Goal: Transaction & Acquisition: Book appointment/travel/reservation

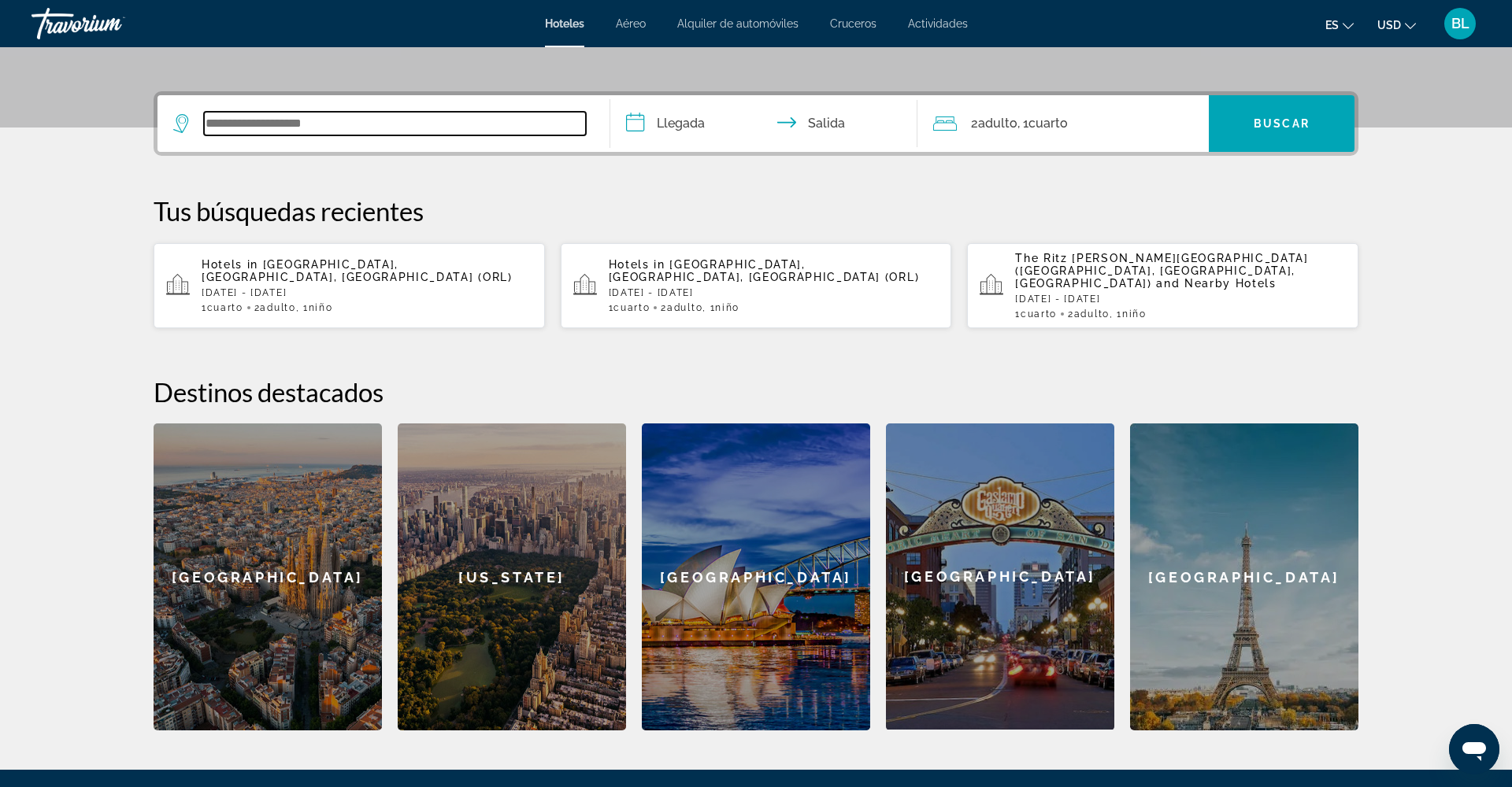
click at [276, 128] on input "Search widget" at bounding box center [395, 123] width 382 height 23
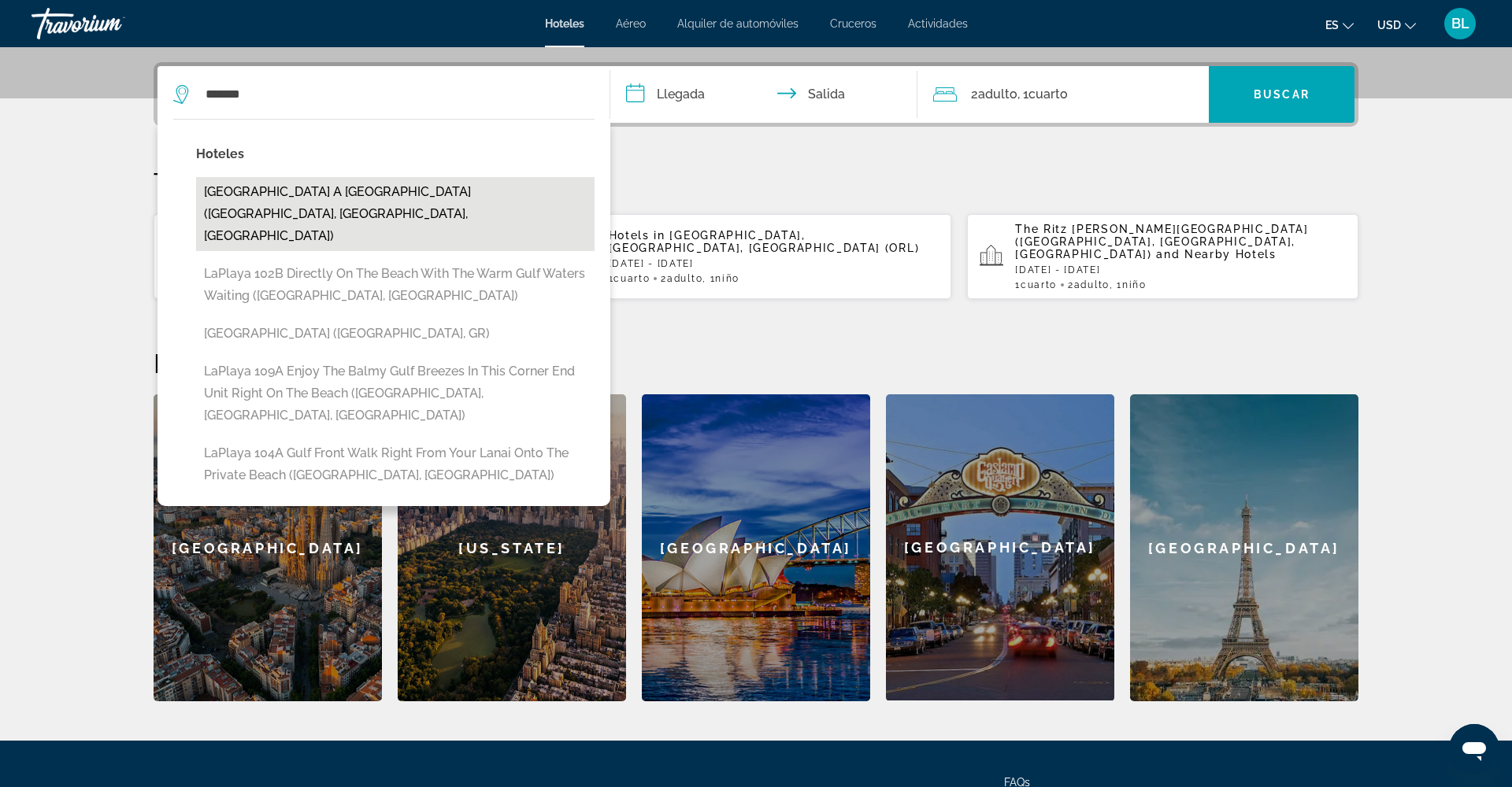
click at [287, 190] on button "[GEOGRAPHIC_DATA] A [GEOGRAPHIC_DATA] ([GEOGRAPHIC_DATA], [GEOGRAPHIC_DATA], [G…" at bounding box center [395, 214] width 399 height 74
type input "**********"
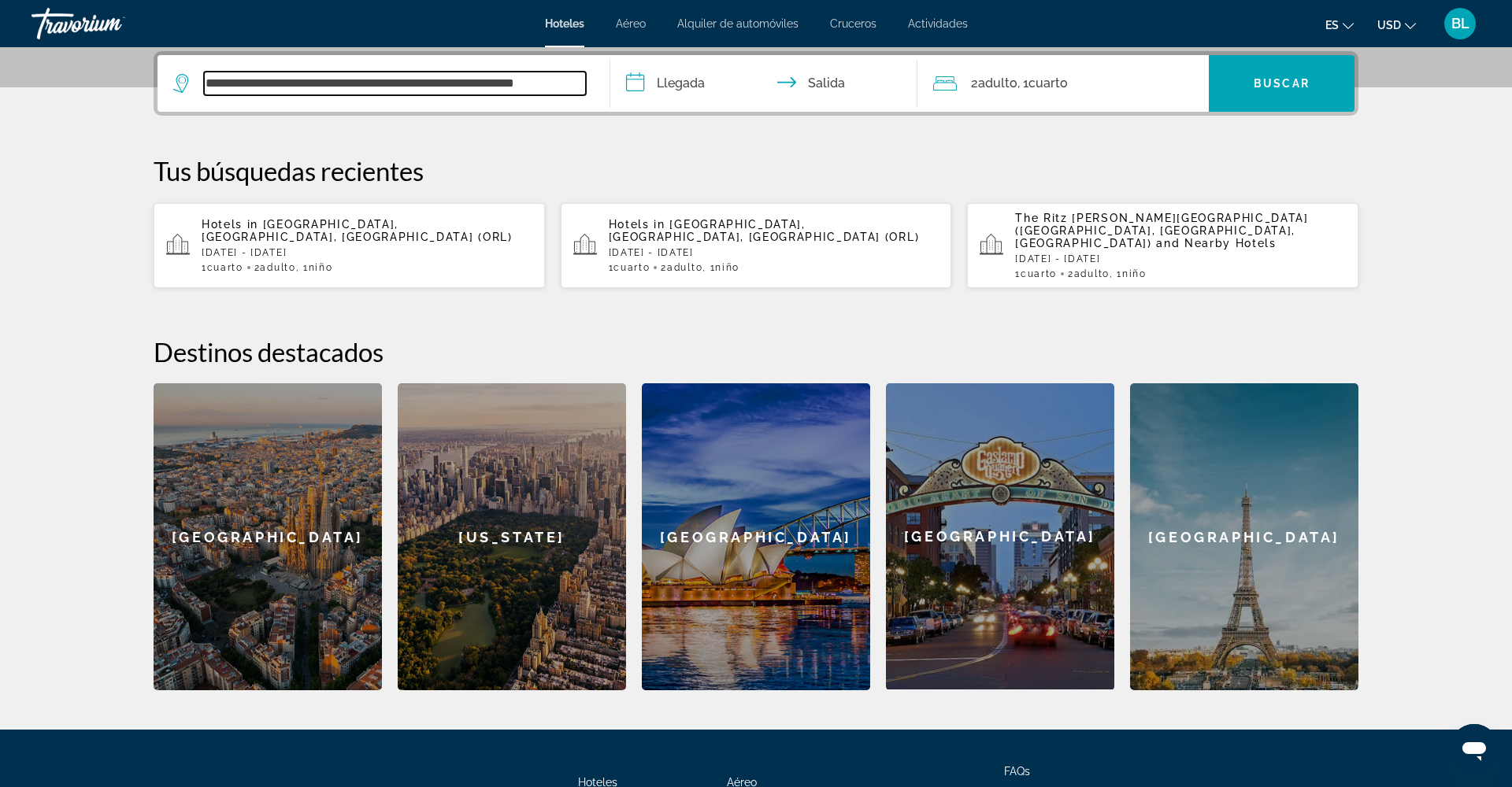
scroll to position [388, 0]
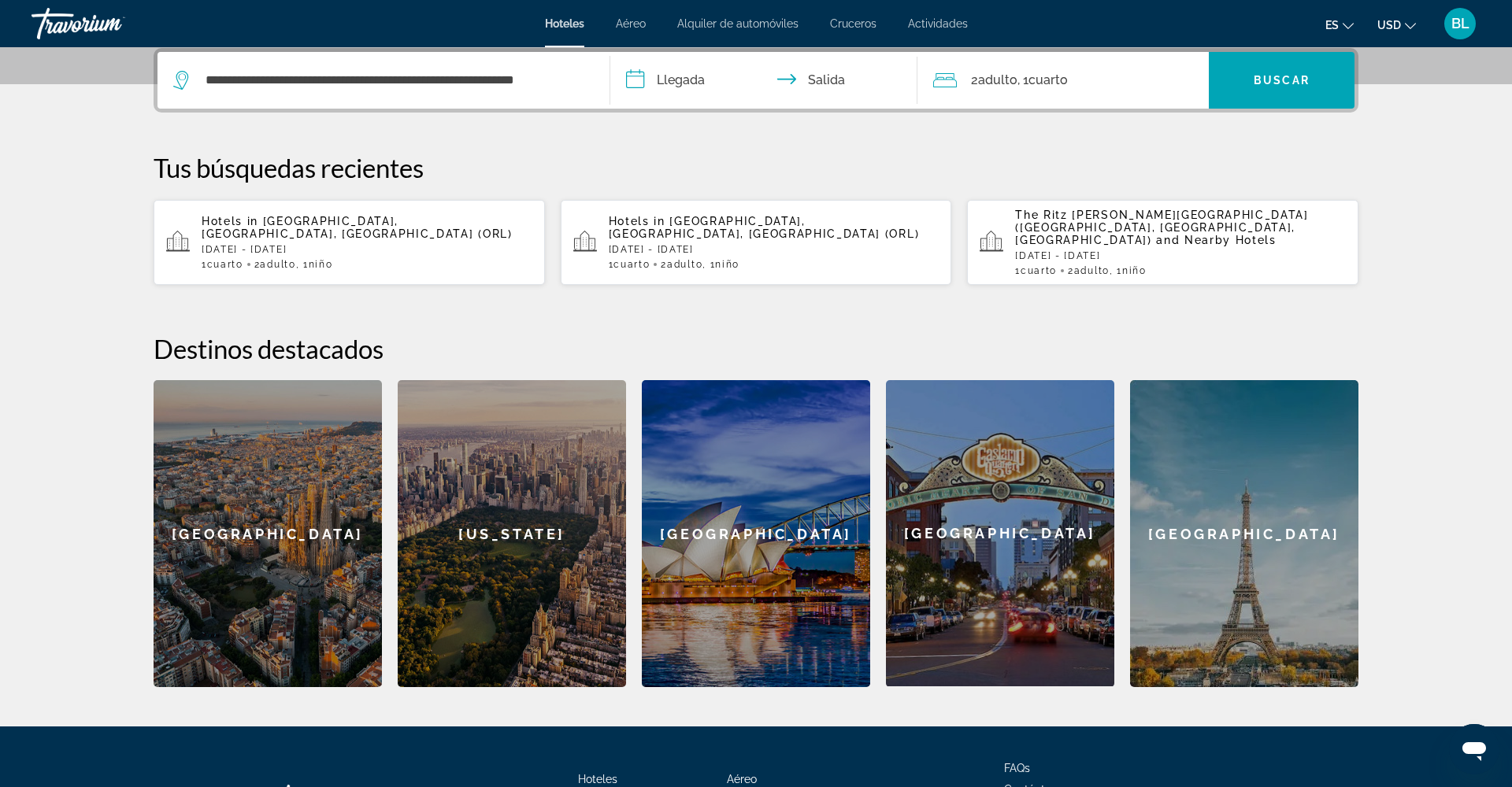
click at [666, 91] on input "**********" at bounding box center [766, 82] width 313 height 61
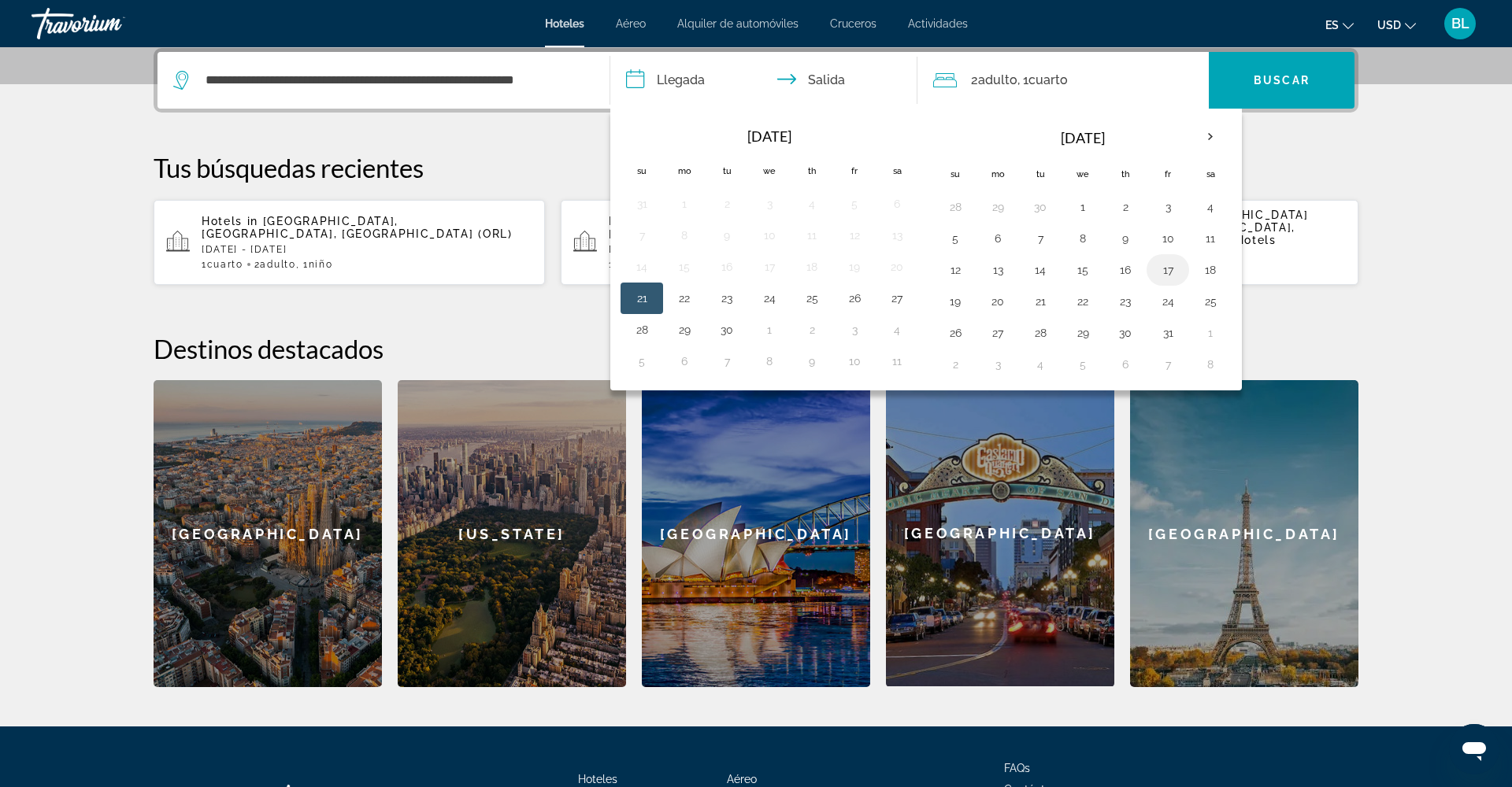
click at [1171, 271] on button "17" at bounding box center [1168, 270] width 25 height 22
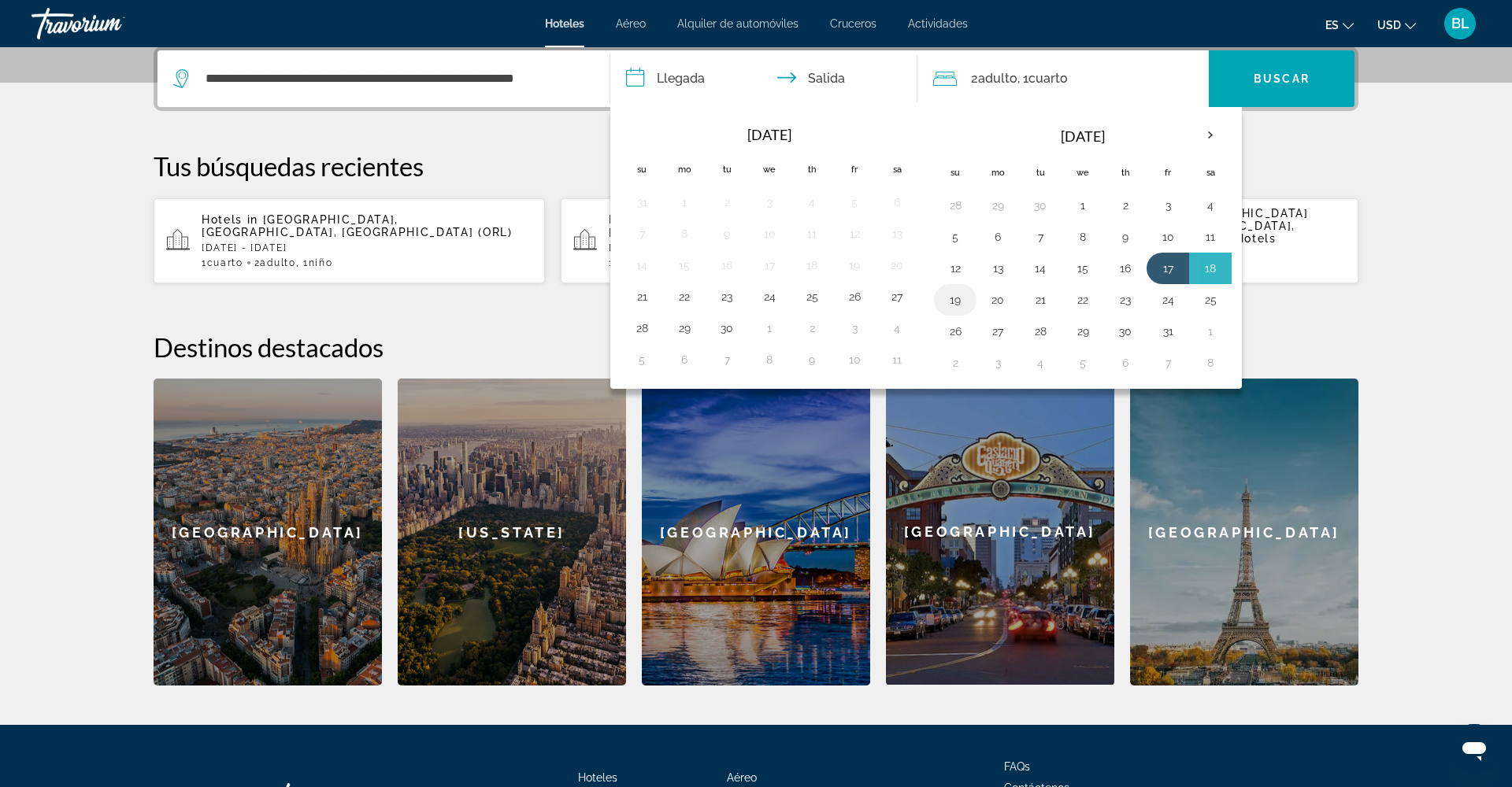
click at [959, 301] on button "19" at bounding box center [955, 300] width 25 height 22
type input "**********"
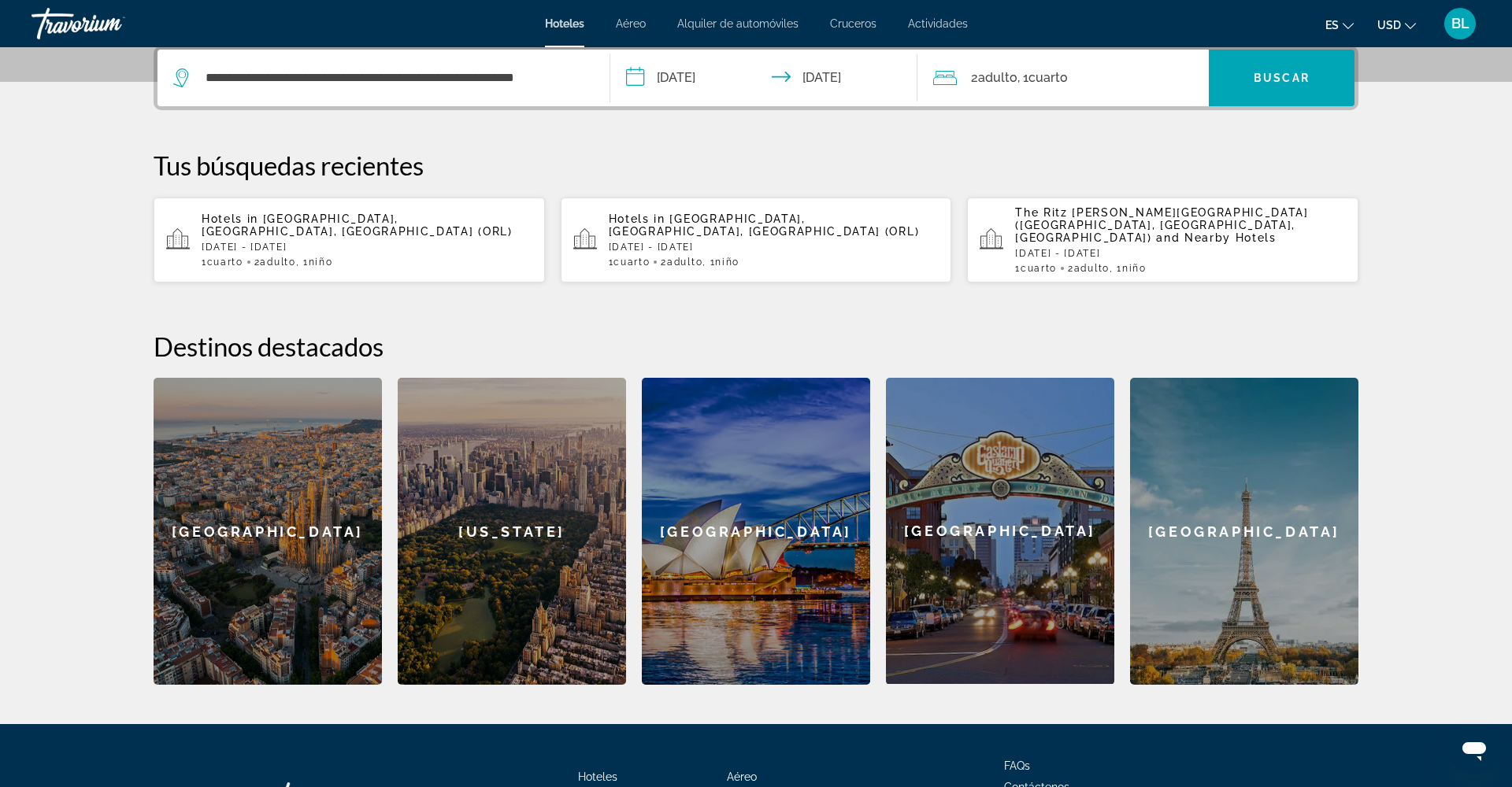
click at [984, 76] on span "Adulto" at bounding box center [997, 77] width 39 height 15
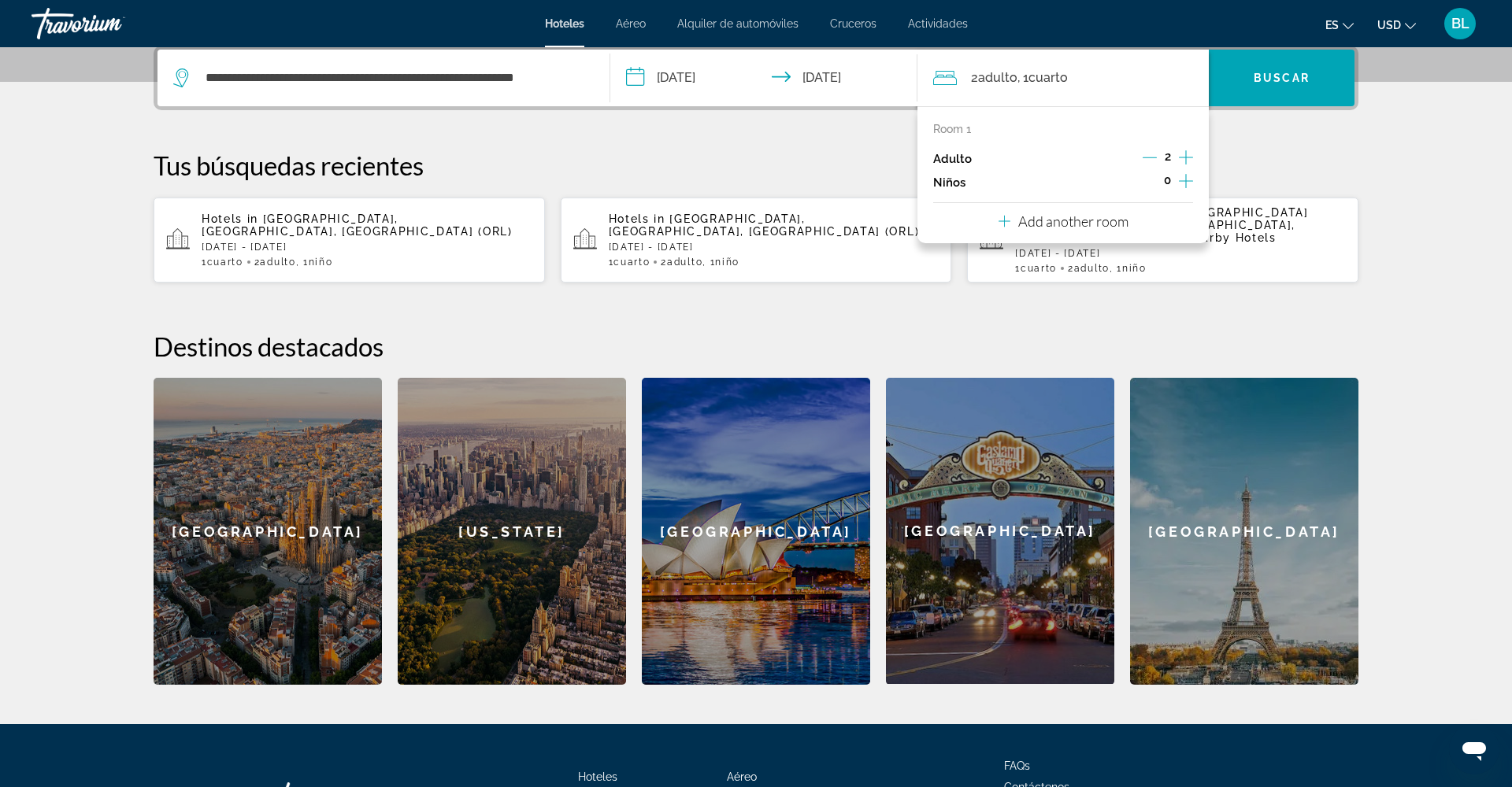
scroll to position [385, 0]
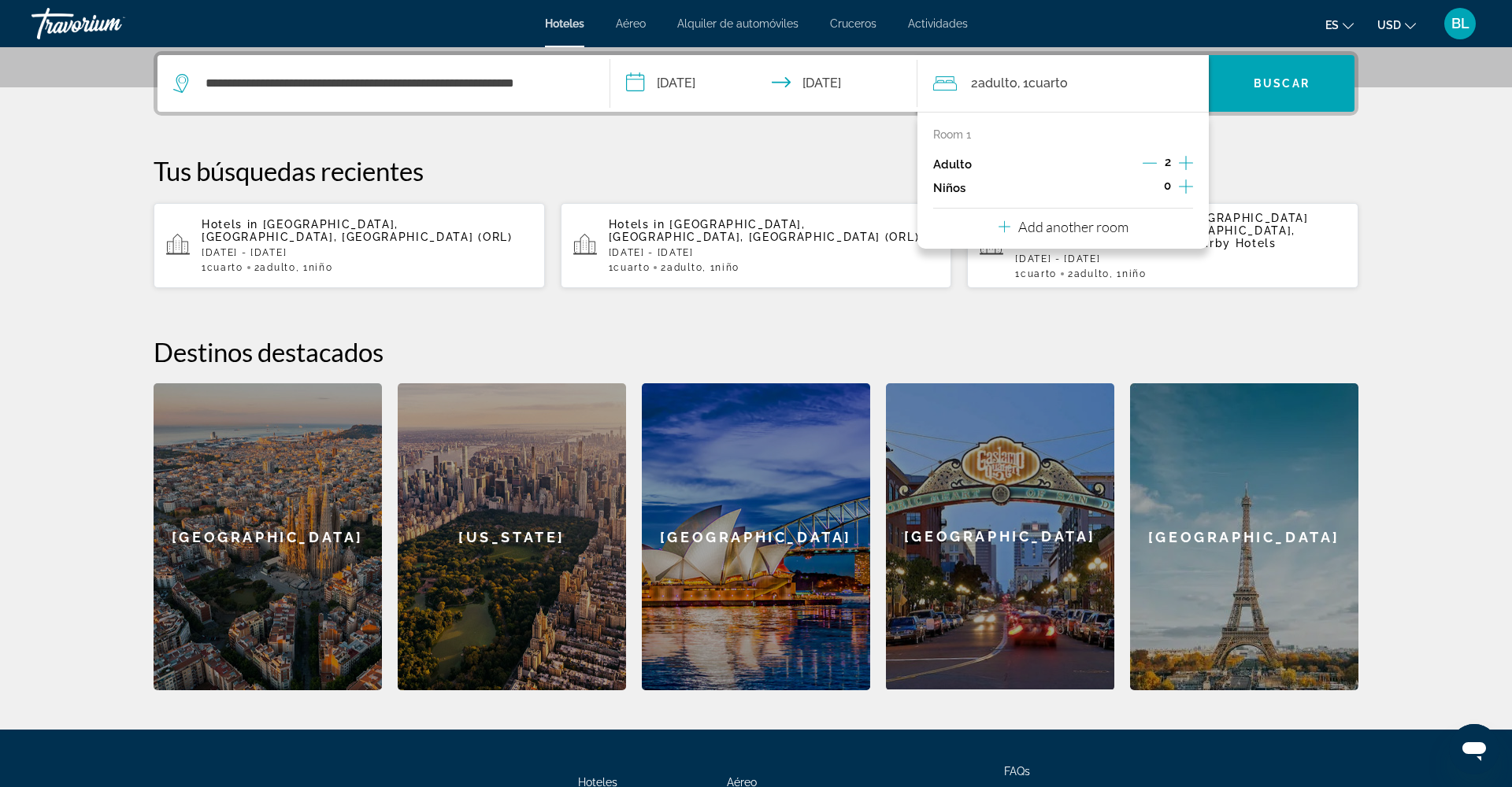
click at [1186, 190] on icon "Increment children" at bounding box center [1185, 186] width 14 height 19
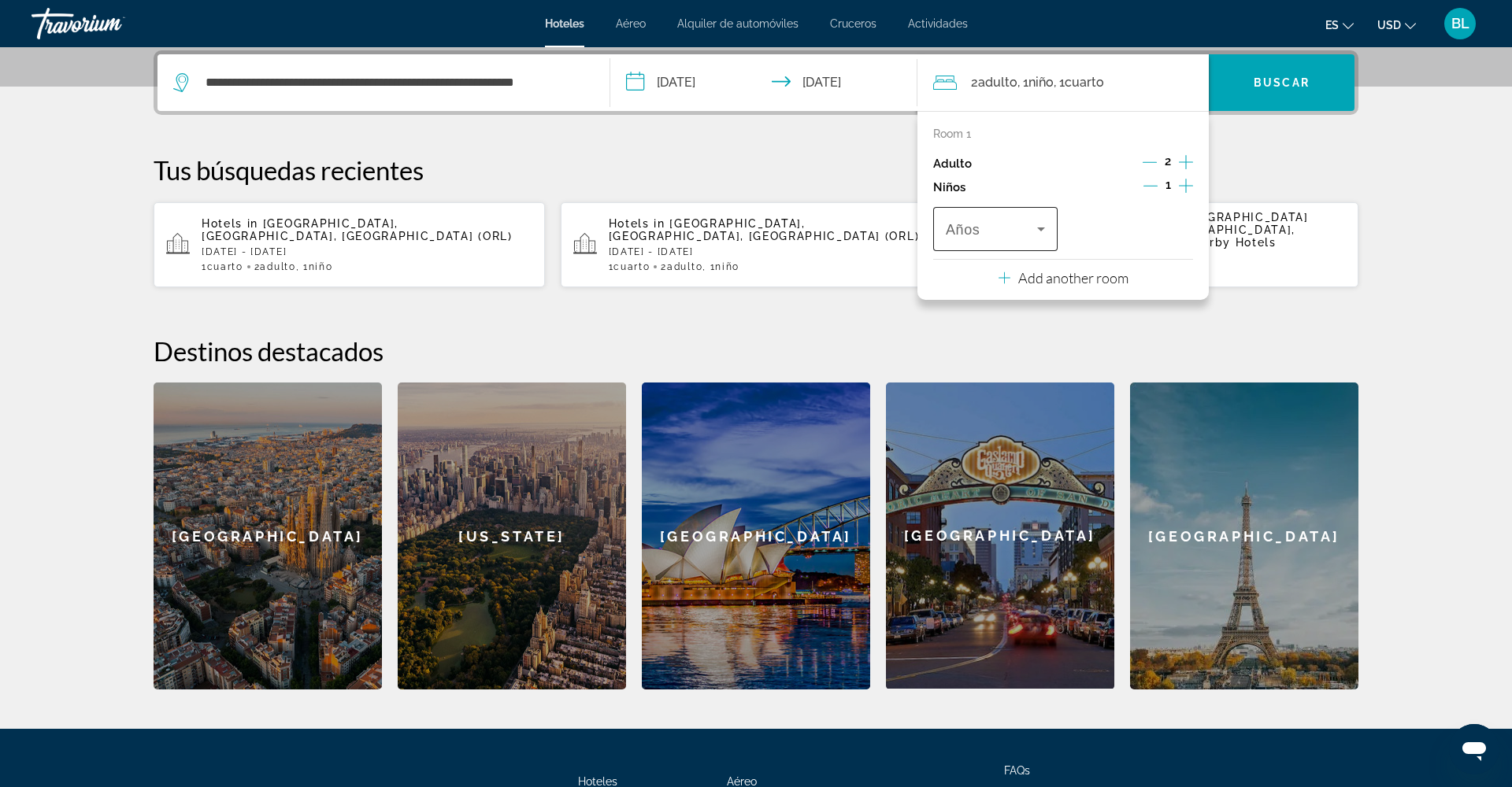
click at [1019, 244] on div "Travelers: 2 adults, 1 child" at bounding box center [995, 229] width 99 height 44
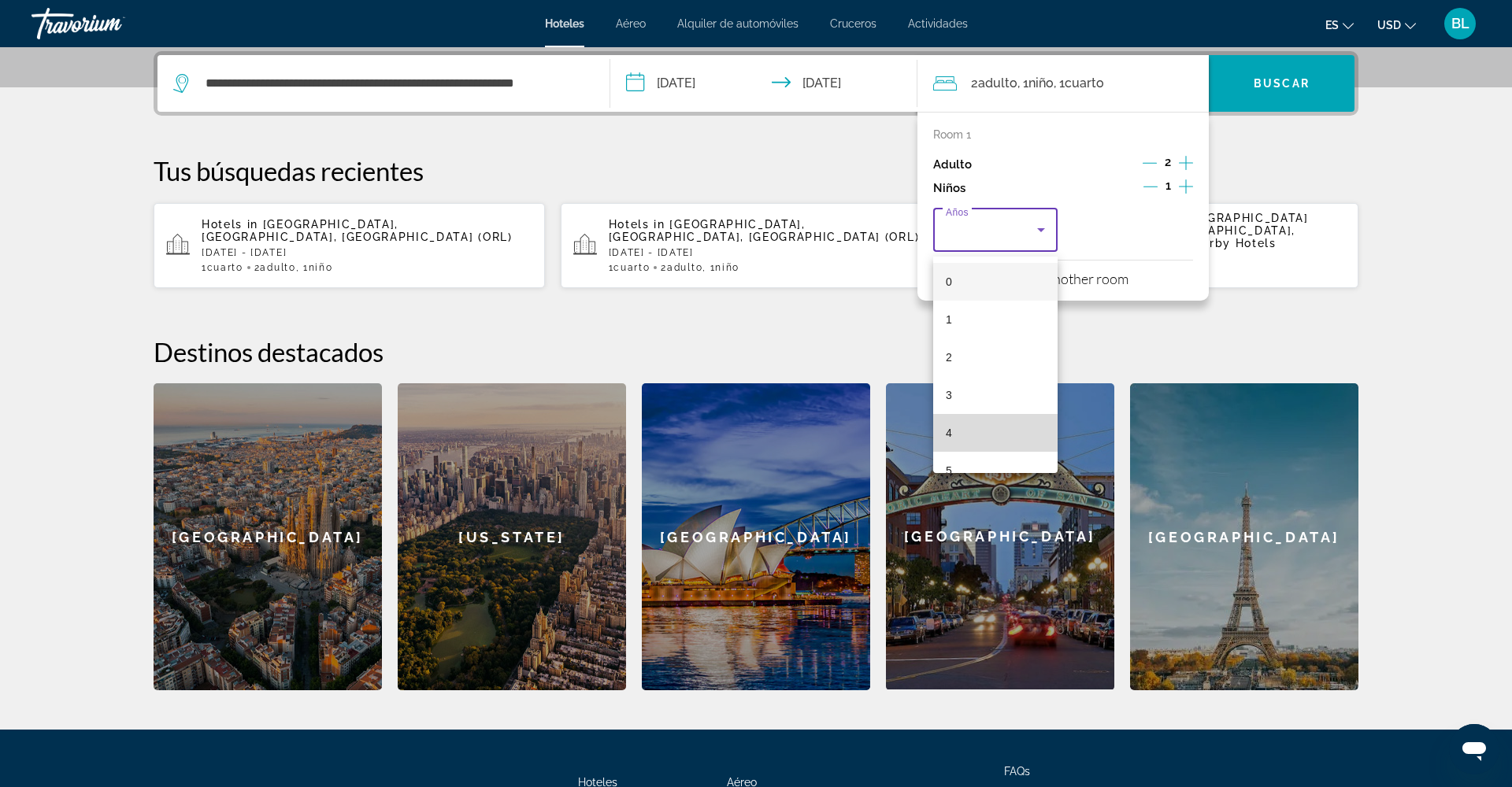
click at [983, 427] on mat-option "4" at bounding box center [995, 432] width 124 height 38
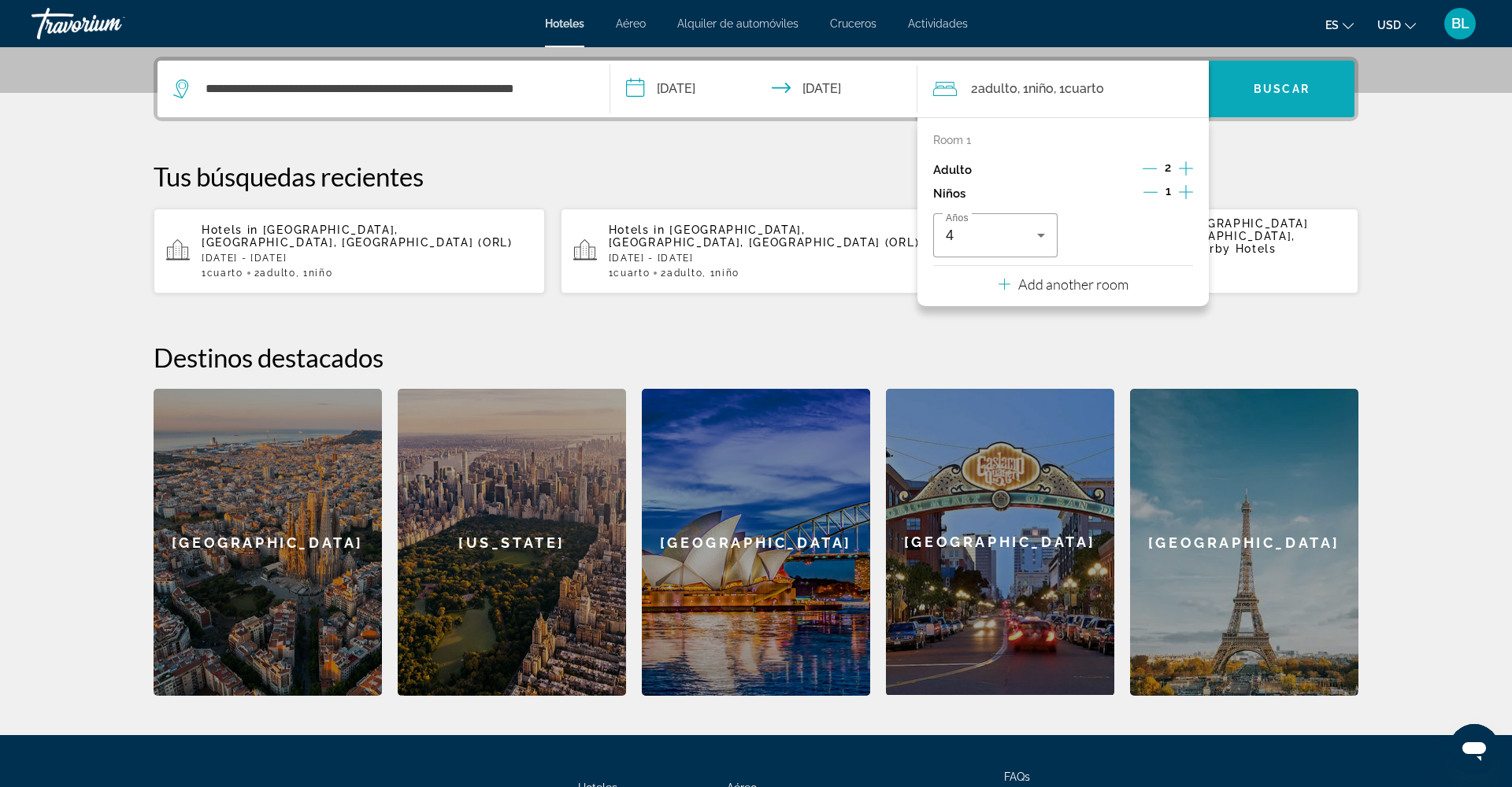
click at [1258, 93] on span "Buscar" at bounding box center [1281, 88] width 56 height 13
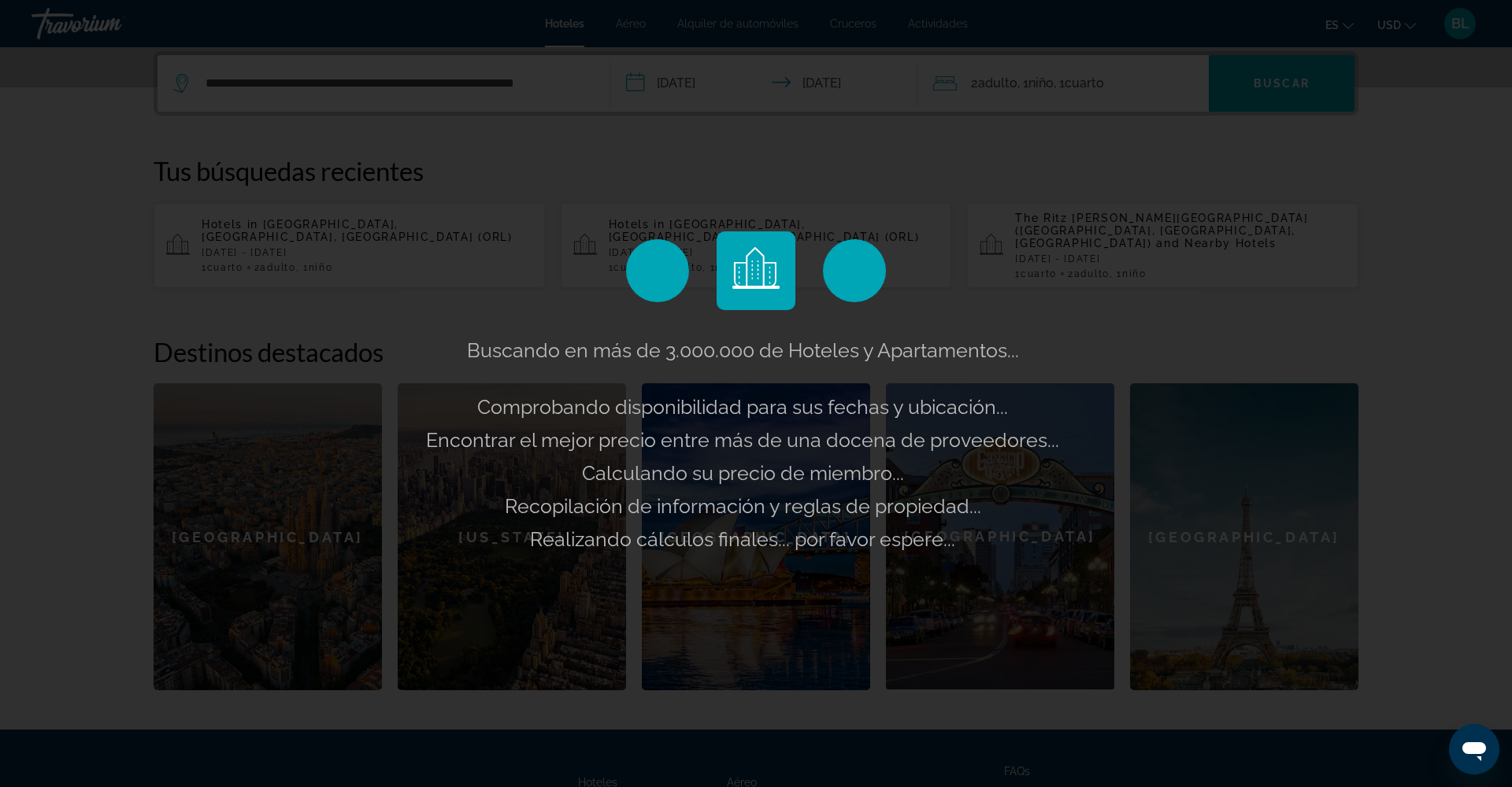
scroll to position [386, 0]
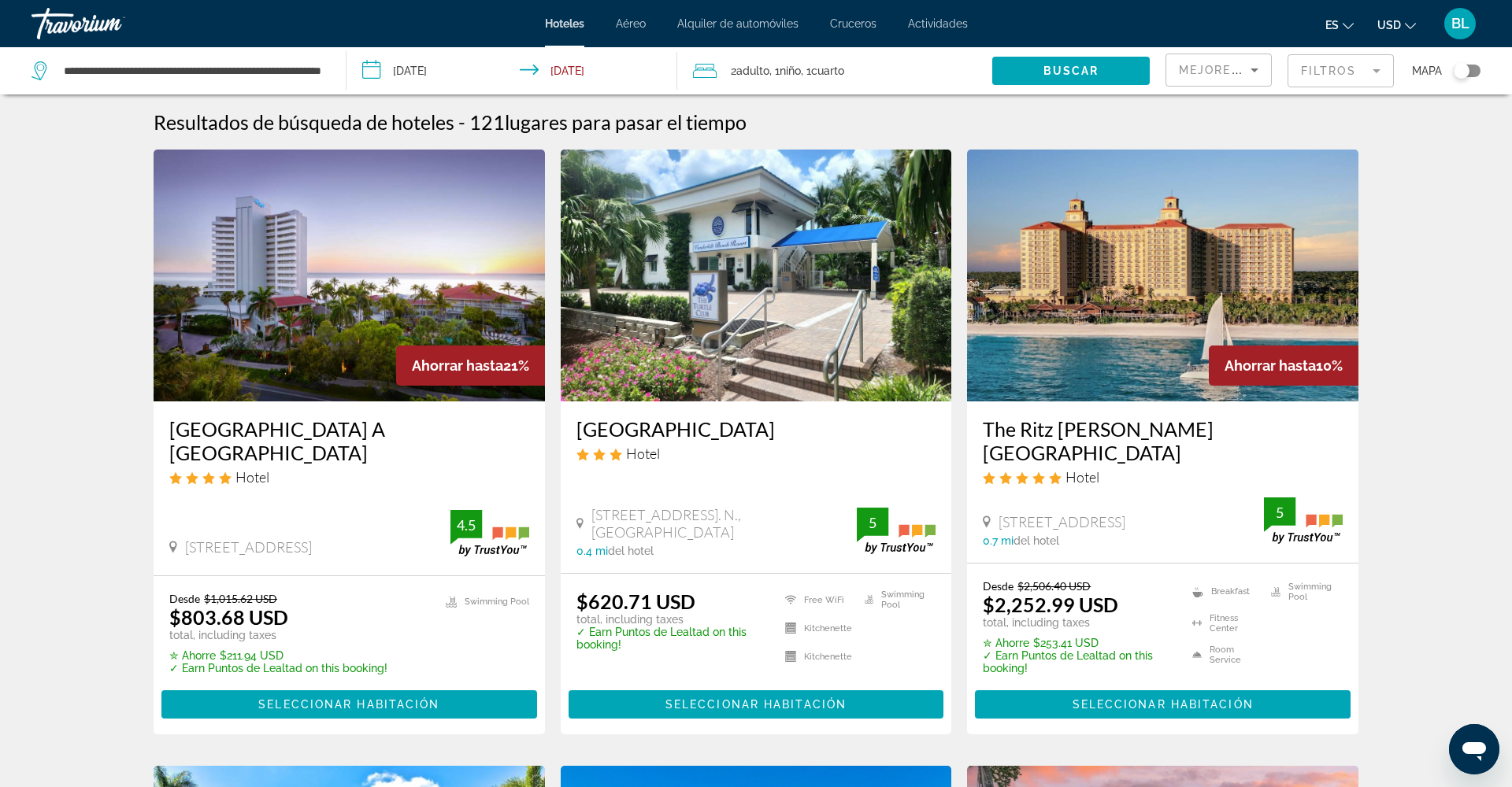
click at [395, 331] on img "Main content" at bounding box center [349, 275] width 391 height 252
click at [243, 71] on input "**********" at bounding box center [191, 70] width 259 height 23
drag, startPoint x: 63, startPoint y: 70, endPoint x: 331, endPoint y: 66, distance: 268.0
click at [331, 66] on app-destination-search "**********" at bounding box center [173, 70] width 347 height 47
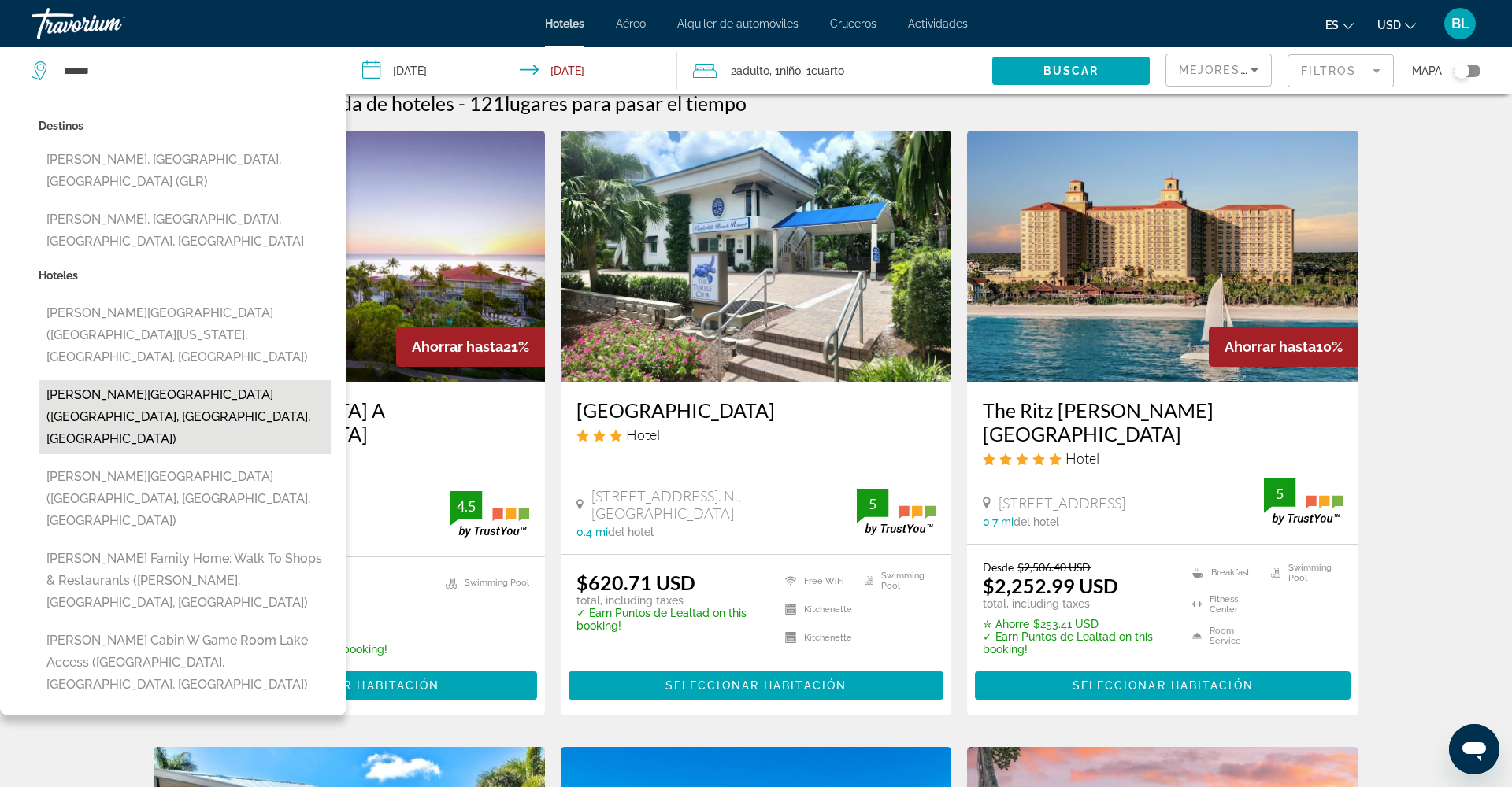
click at [176, 380] on button "[PERSON_NAME][GEOGRAPHIC_DATA] ([GEOGRAPHIC_DATA], [GEOGRAPHIC_DATA], [GEOGRAPH…" at bounding box center [185, 417] width 292 height 74
type input "**********"
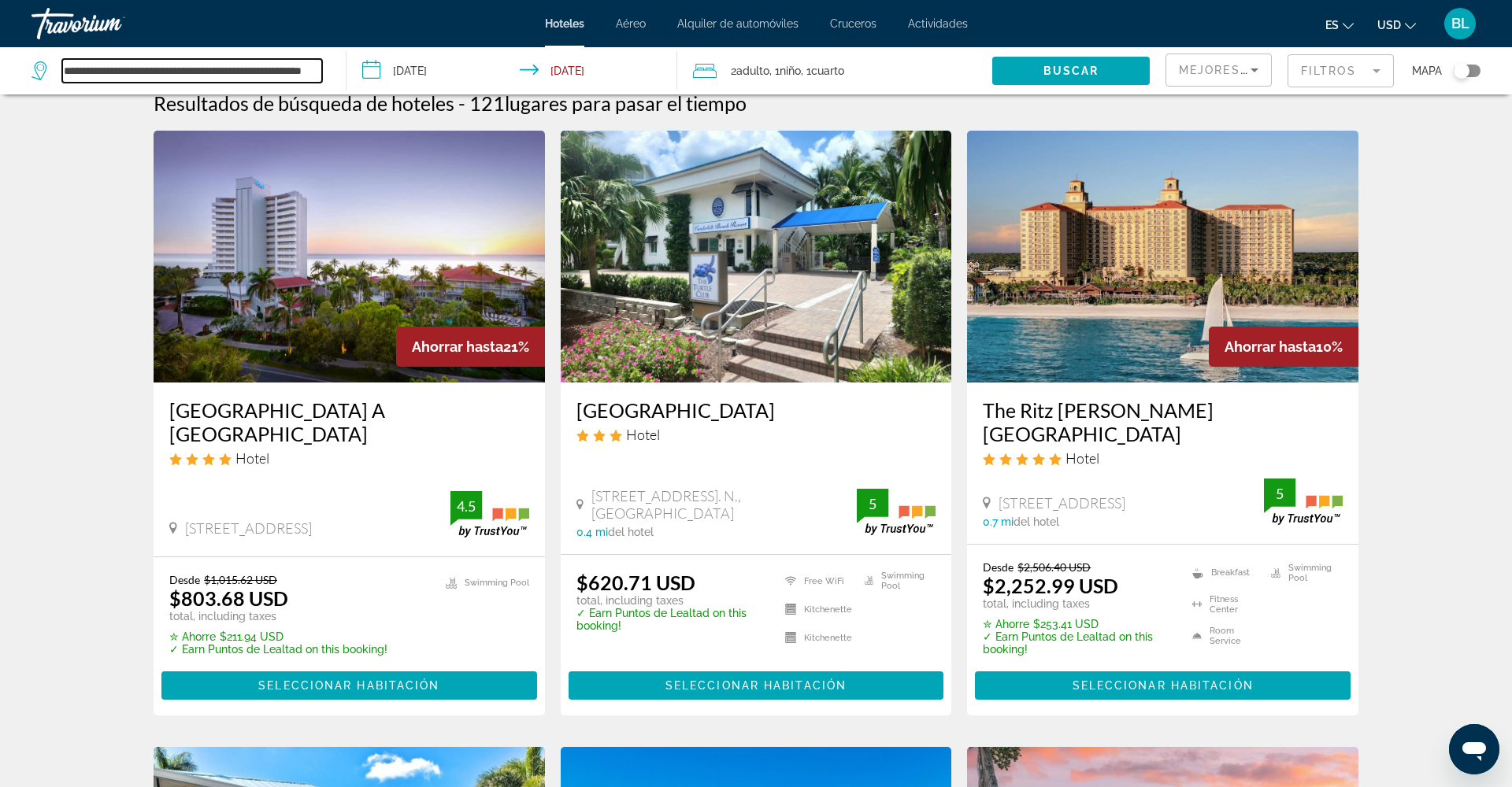
scroll to position [17, 0]
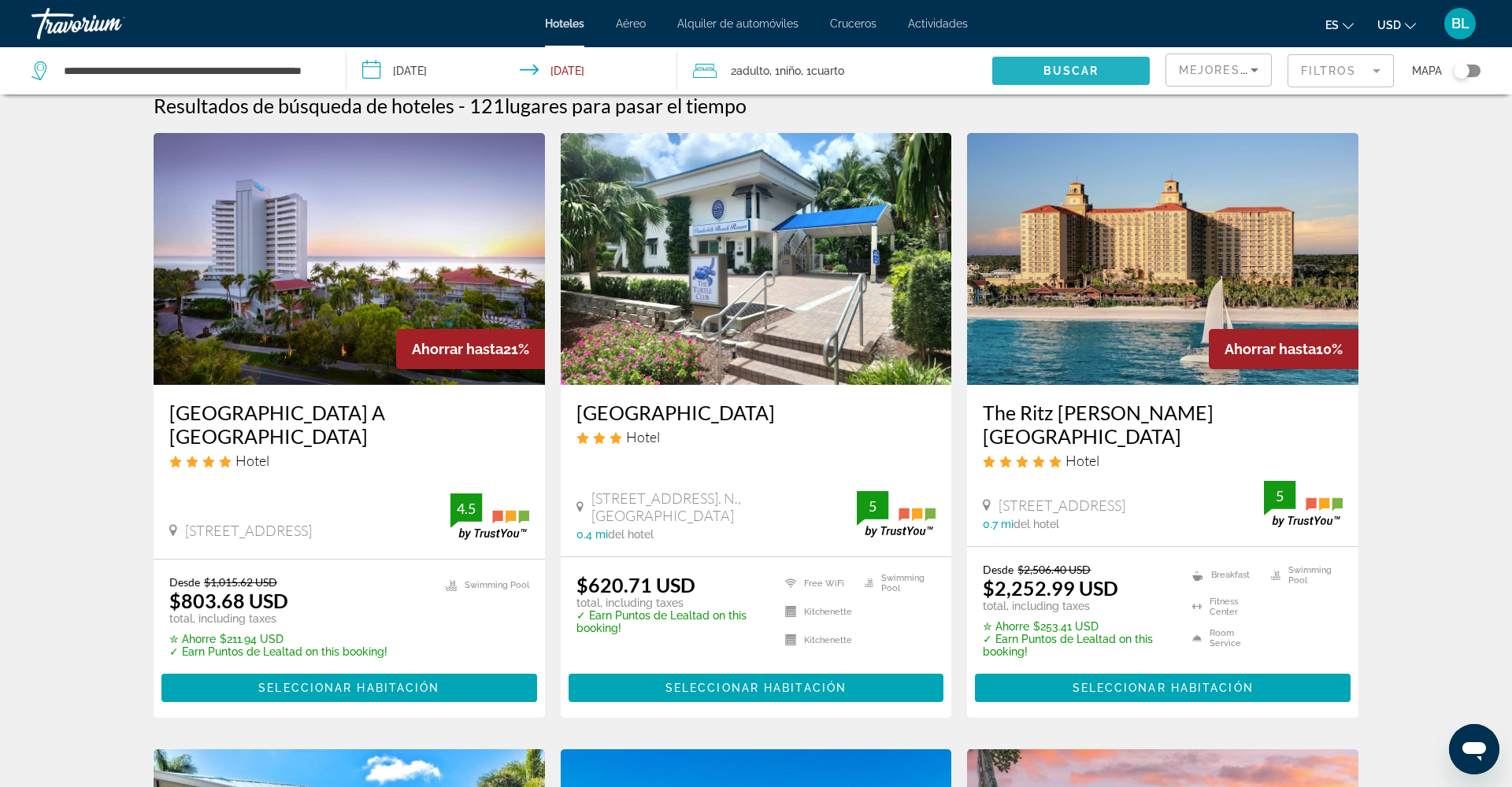
click at [1057, 66] on span "Buscar" at bounding box center [1071, 70] width 56 height 13
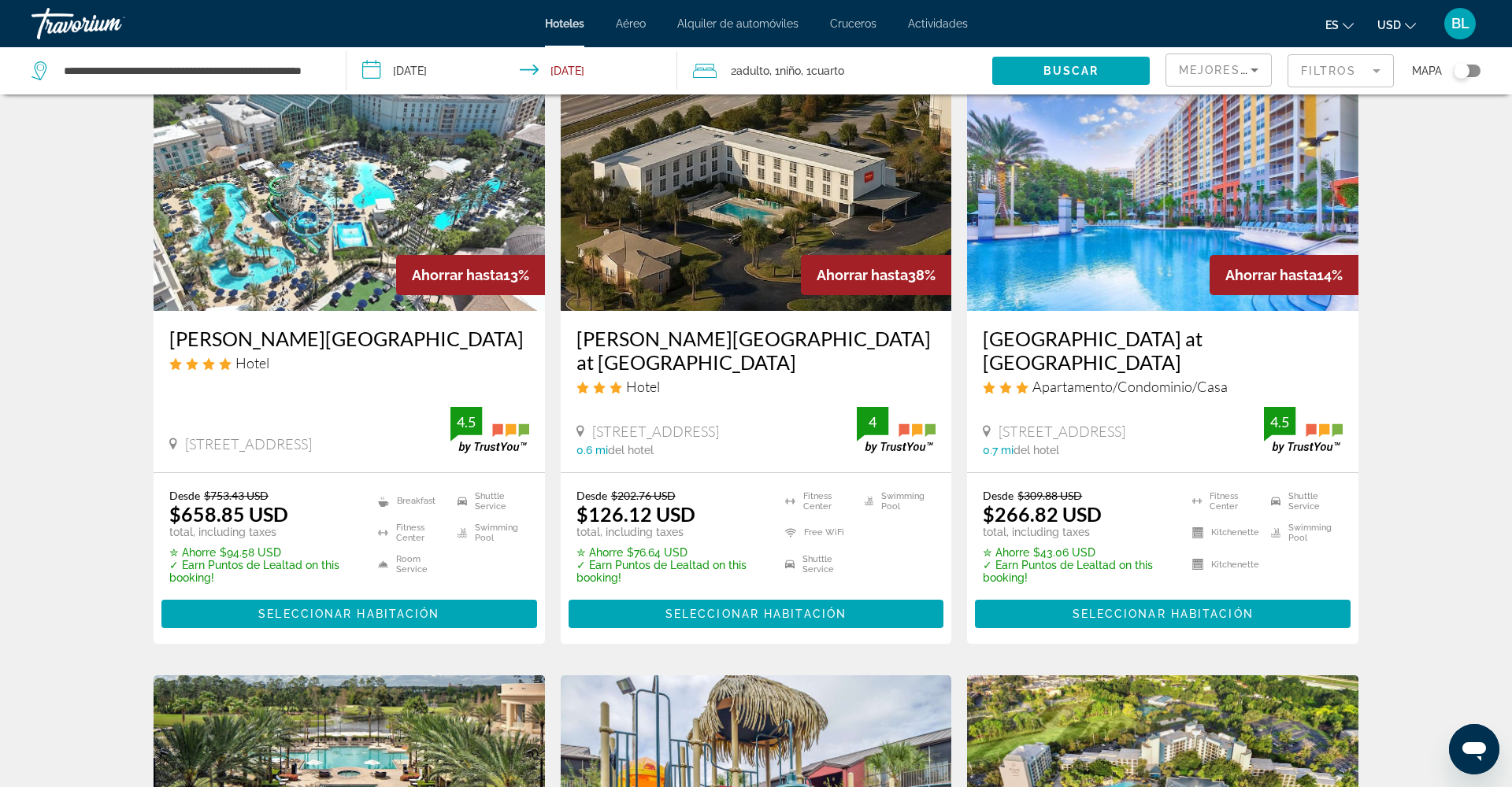
scroll to position [101, 0]
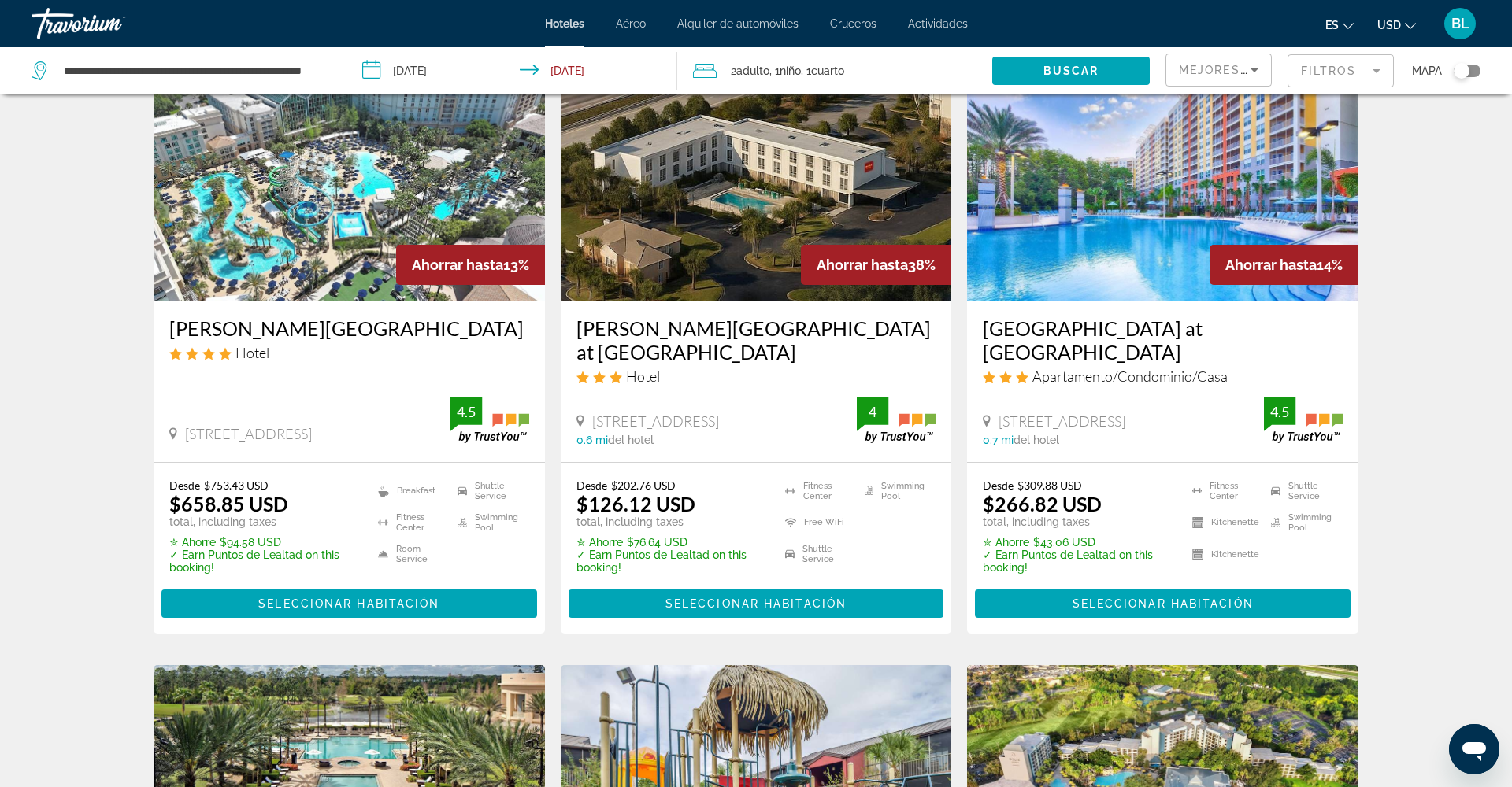
click at [303, 426] on span "[STREET_ADDRESS]" at bounding box center [248, 433] width 127 height 18
click at [347, 592] on span "Main content" at bounding box center [348, 603] width 375 height 38
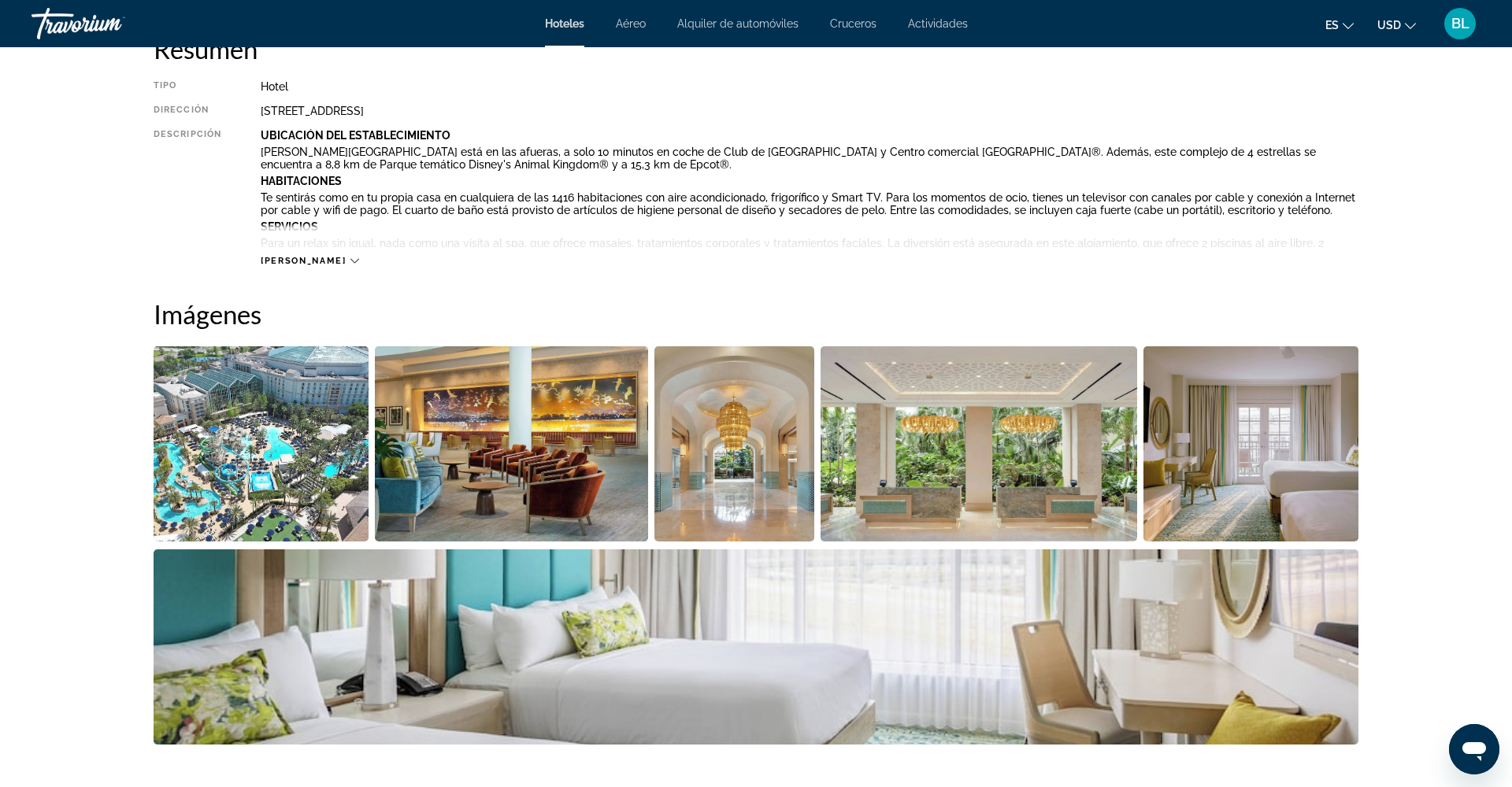
scroll to position [565, 0]
click at [350, 258] on icon "Main content" at bounding box center [354, 260] width 8 height 8
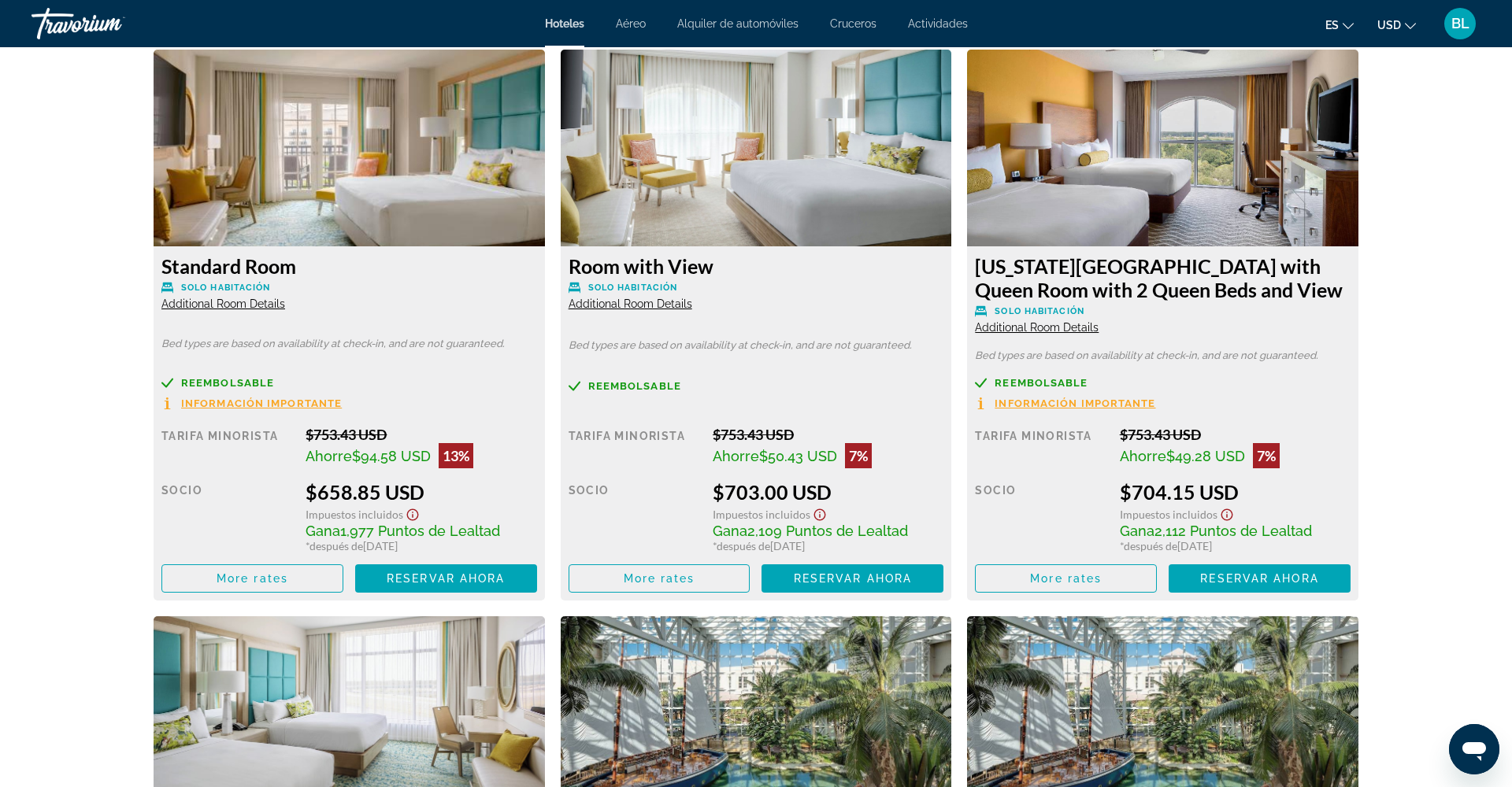
scroll to position [2313, 0]
click at [1065, 583] on span "More rates" at bounding box center [1065, 578] width 71 height 13
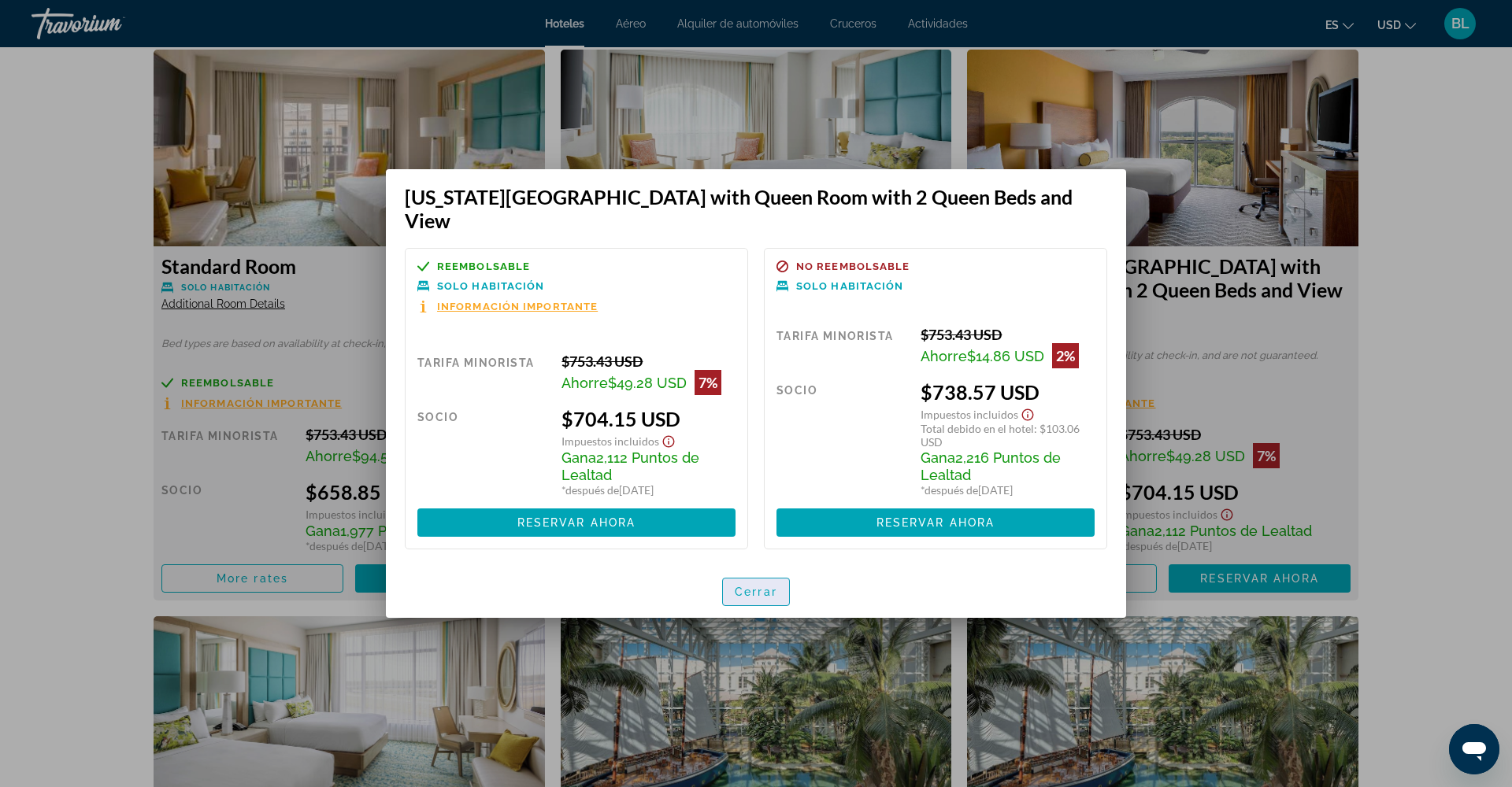
click at [739, 588] on span "button" at bounding box center [756, 592] width 66 height 38
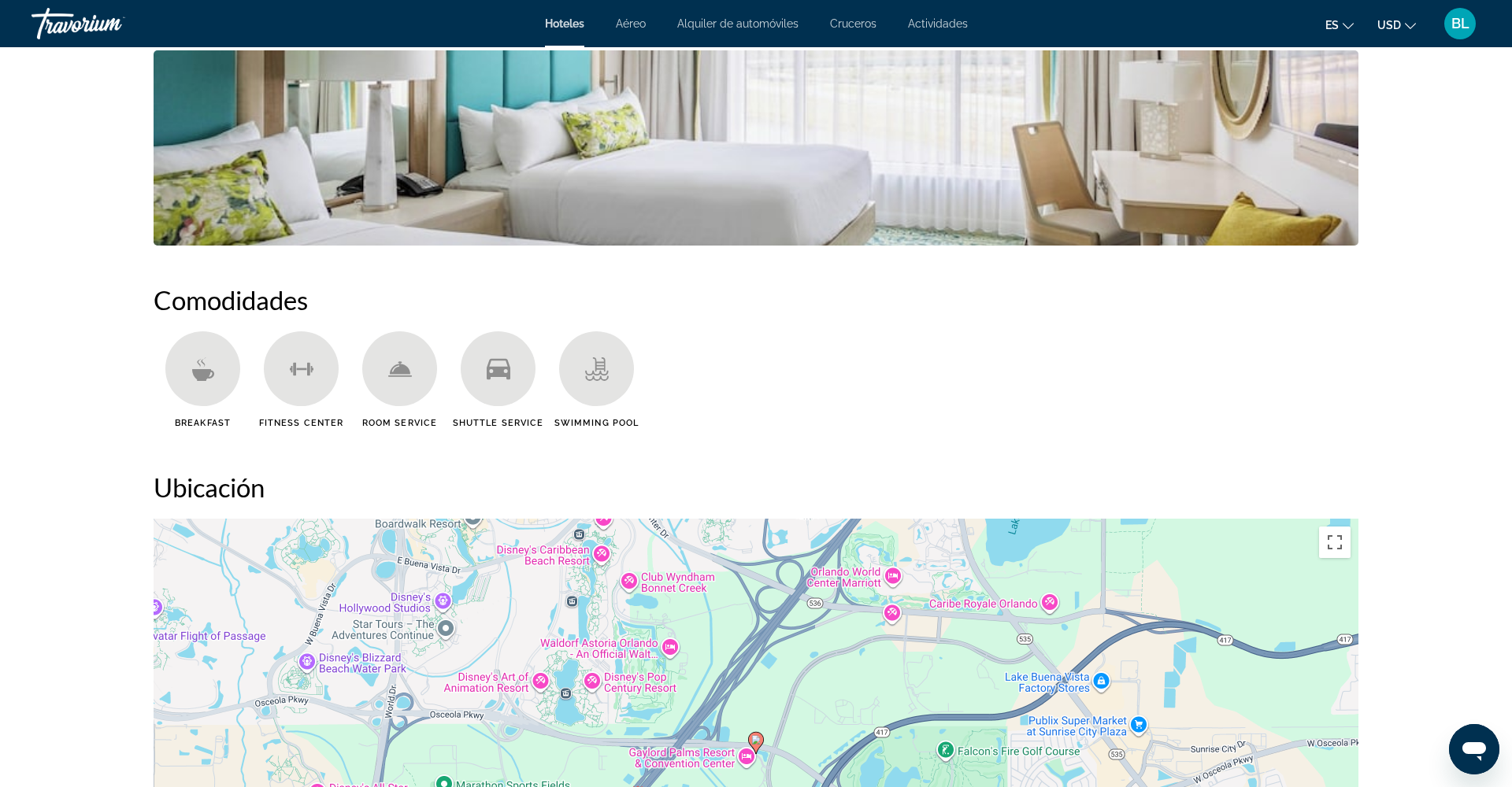
scroll to position [1201, 0]
